Goal: Task Accomplishment & Management: Use online tool/utility

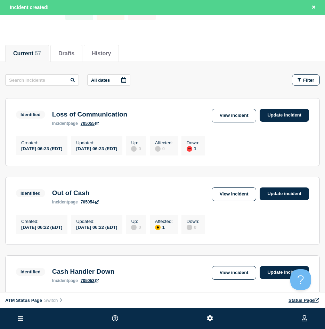
scroll to position [35, 0]
click at [309, 75] on button "Filter" at bounding box center [306, 79] width 28 height 11
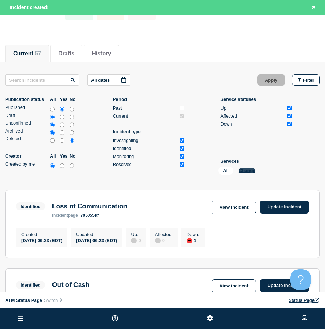
click at [242, 171] on button "Change" at bounding box center [247, 170] width 17 height 5
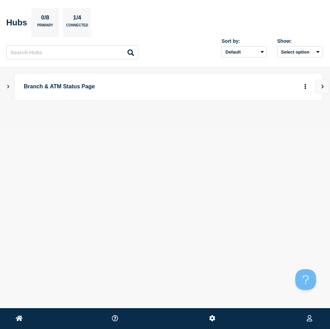
click at [7, 87] on icon "Show Connected Hubs" at bounding box center [8, 85] width 5 height 3
click at [299, 122] on button "button" at bounding box center [293, 121] width 11 height 11
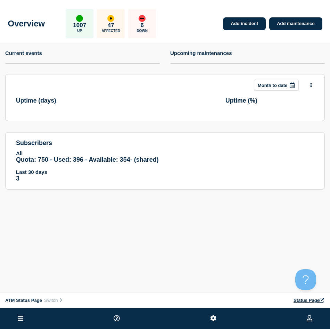
click at [19, 320] on icon at bounding box center [21, 317] width 6 height 5
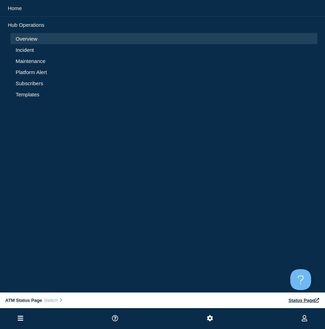
click at [22, 49] on link "Incident" at bounding box center [164, 50] width 296 height 6
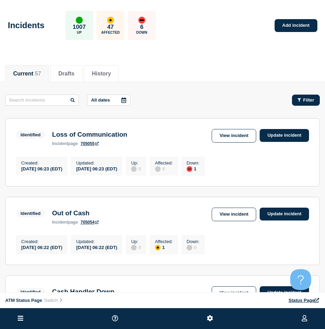
click at [307, 96] on button "Filter" at bounding box center [306, 99] width 28 height 11
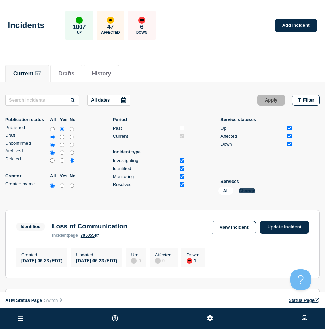
click at [250, 191] on button "Change" at bounding box center [247, 190] width 17 height 5
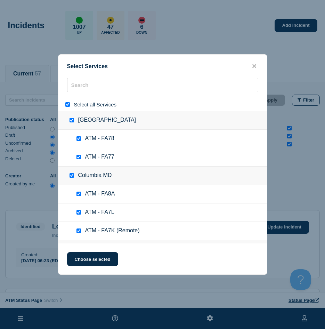
click at [67, 105] on input "select all" at bounding box center [67, 104] width 5 height 5
checkbox input "false"
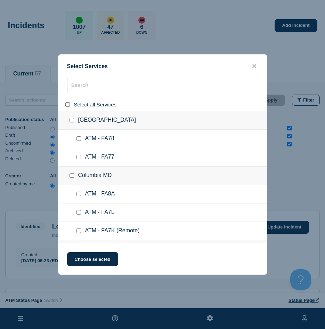
checkbox input "false"
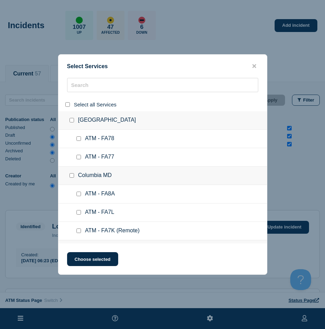
checkbox input "false"
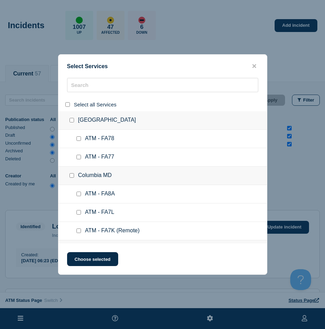
checkbox input "false"
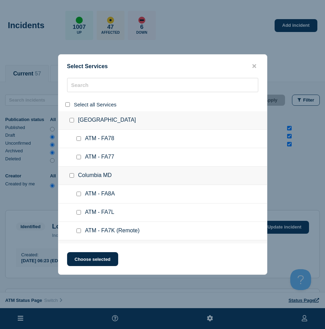
checkbox input "false"
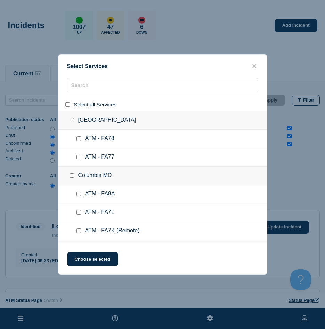
checkbox input "false"
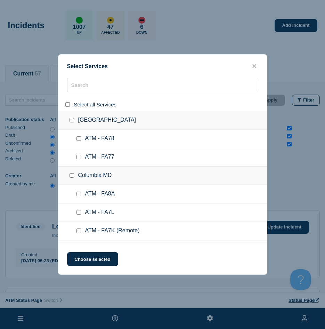
checkbox input "false"
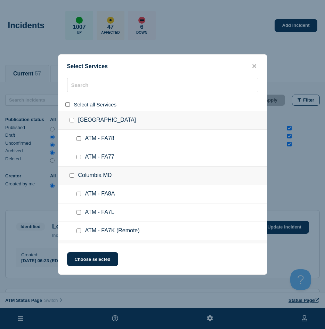
checkbox input "false"
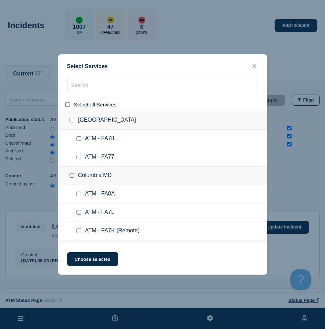
checkbox input "false"
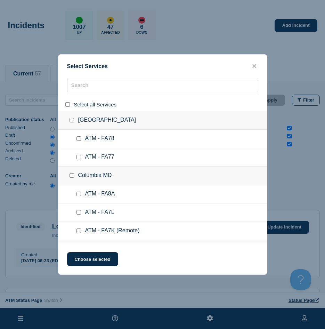
checkbox input "false"
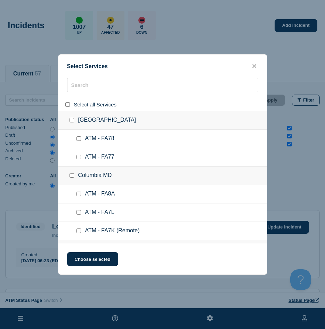
checkbox input "false"
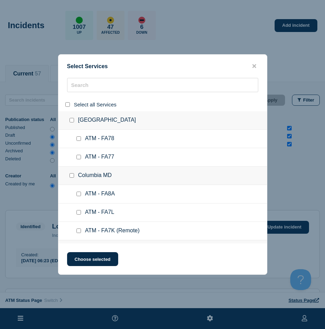
checkbox input "false"
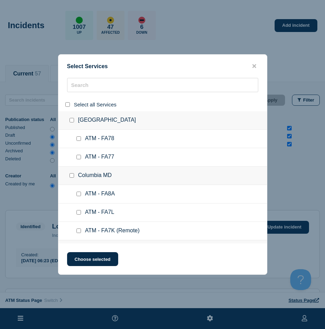
checkbox input "false"
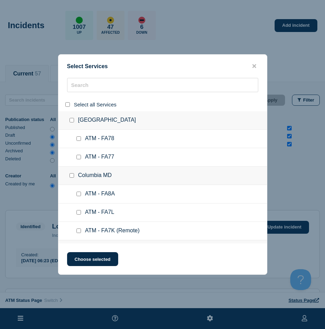
checkbox input "false"
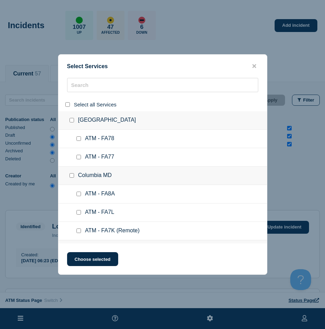
checkbox input "false"
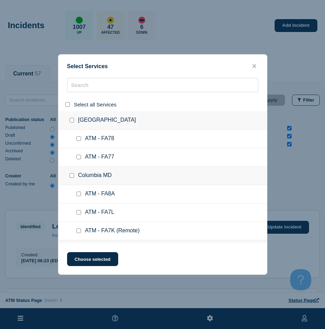
checkbox input "false"
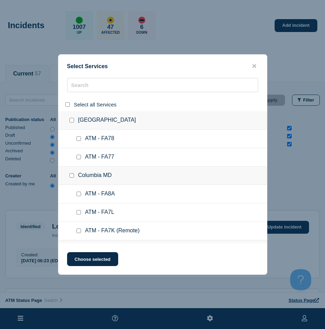
checkbox input "false"
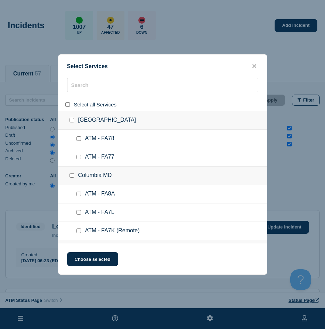
checkbox input "false"
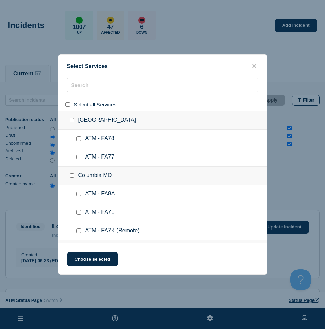
checkbox input "false"
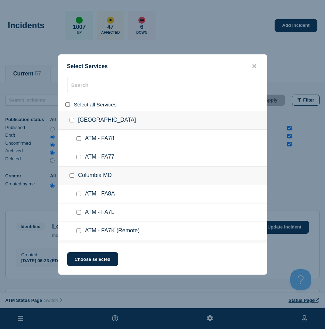
checkbox input "false"
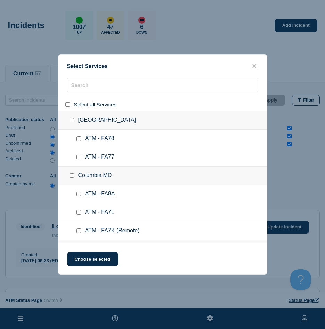
checkbox input "false"
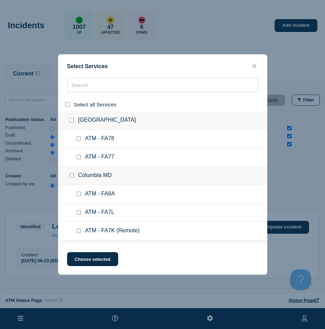
checkbox input "false"
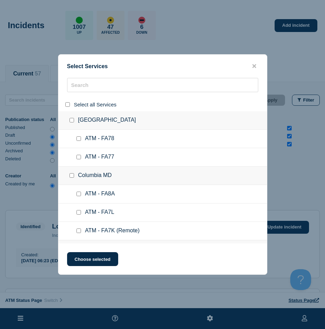
checkbox input "false"
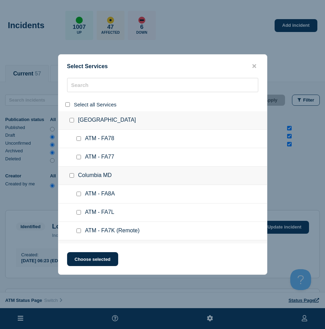
checkbox input "false"
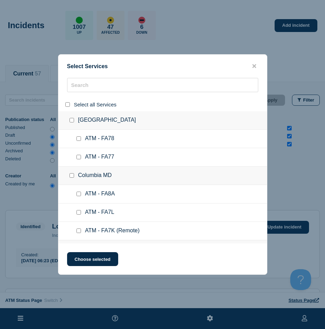
checkbox input "false"
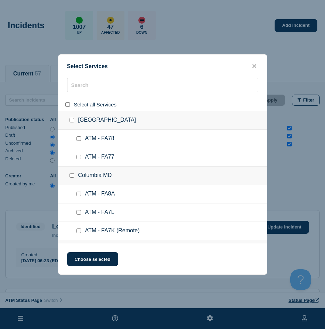
checkbox input "false"
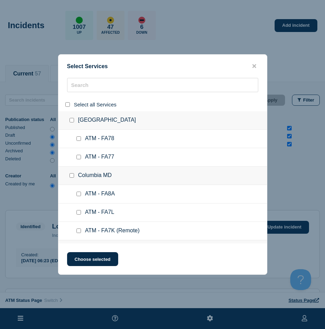
checkbox input "false"
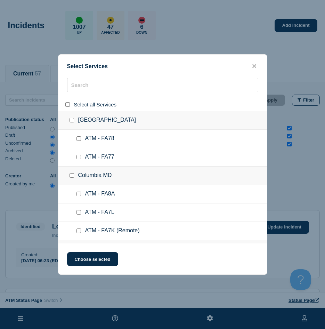
checkbox input "false"
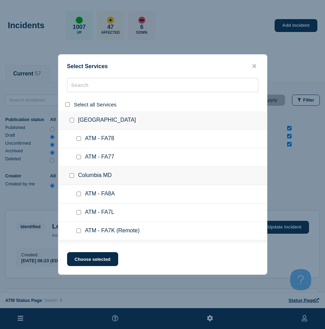
checkbox input "false"
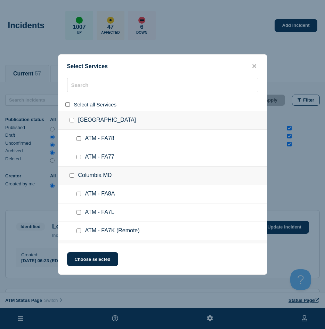
checkbox input "false"
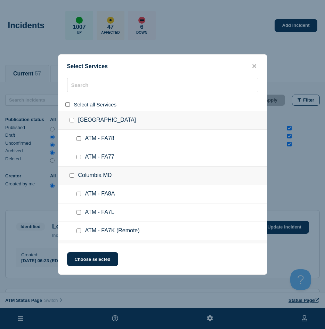
checkbox input "false"
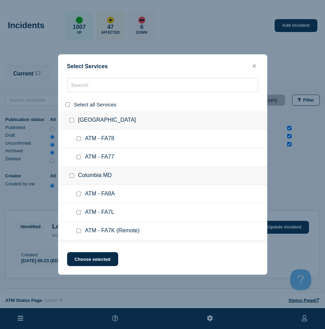
checkbox input "false"
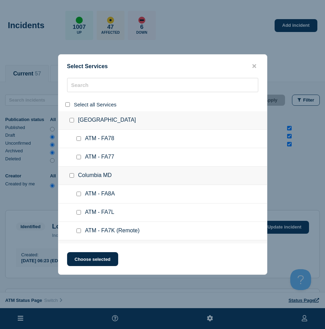
checkbox input "false"
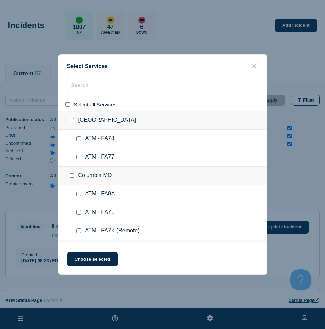
checkbox input "false"
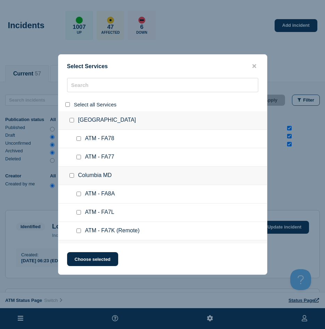
checkbox input "false"
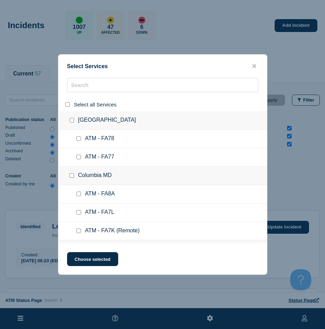
checkbox input "false"
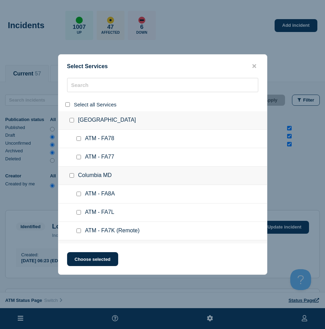
checkbox input "false"
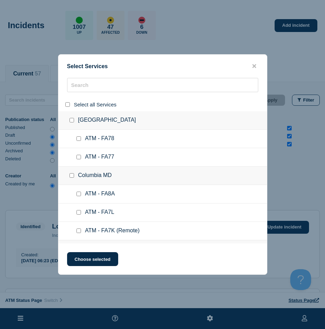
checkbox input "false"
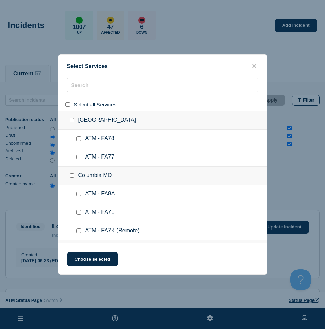
checkbox input "false"
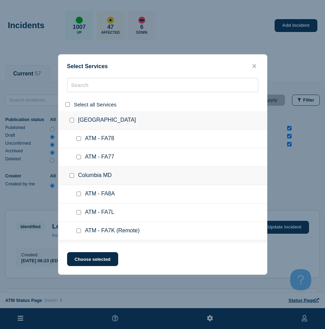
checkbox input "false"
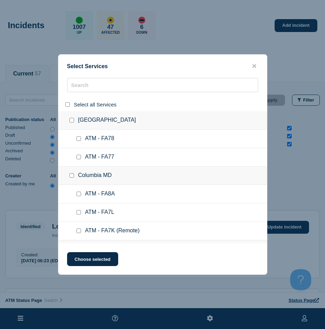
checkbox input "false"
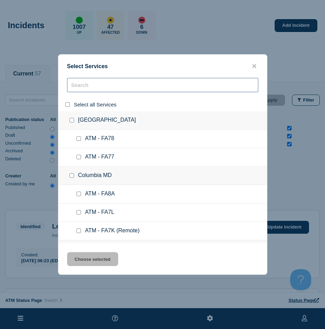
click at [75, 88] on input "search" at bounding box center [162, 85] width 191 height 14
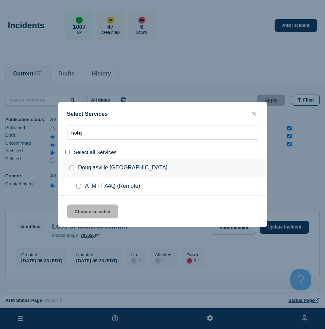
click at [81, 185] on input "service: ATM - FA4Q (Remote)" at bounding box center [78, 186] width 5 height 5
click at [80, 211] on button "Choose selected" at bounding box center [92, 211] width 51 height 14
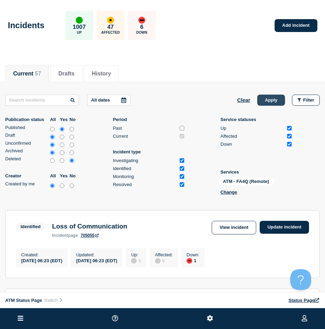
click at [261, 104] on button "Apply" at bounding box center [271, 99] width 28 height 11
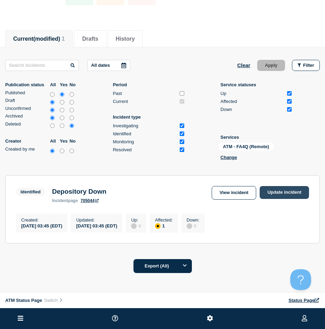
click at [270, 187] on link "Update incident" at bounding box center [283, 192] width 49 height 13
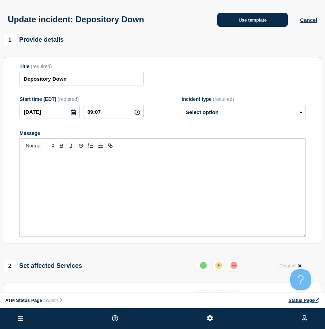
click at [226, 25] on button "Use template" at bounding box center [252, 20] width 71 height 14
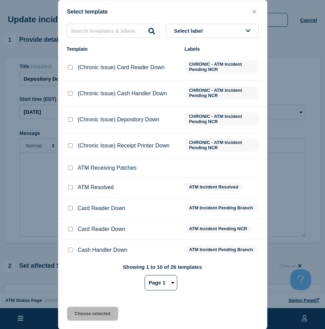
click at [70, 189] on input "ATM Resolved checkbox" at bounding box center [70, 187] width 5 height 5
click at [75, 311] on button "Choose selected" at bounding box center [92, 313] width 51 height 14
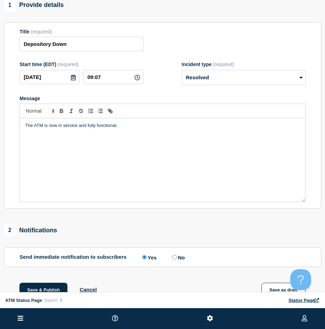
scroll to position [104, 0]
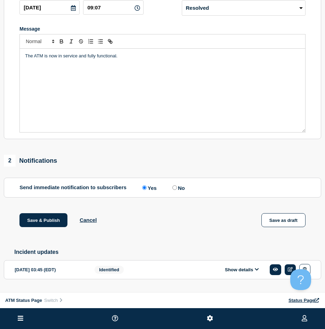
click at [42, 229] on div "Save & Publish Cancel Save as draft" at bounding box center [162, 228] width 317 height 31
click at [41, 226] on button "Save & Publish" at bounding box center [43, 220] width 48 height 14
